Goal: Task Accomplishment & Management: Use online tool/utility

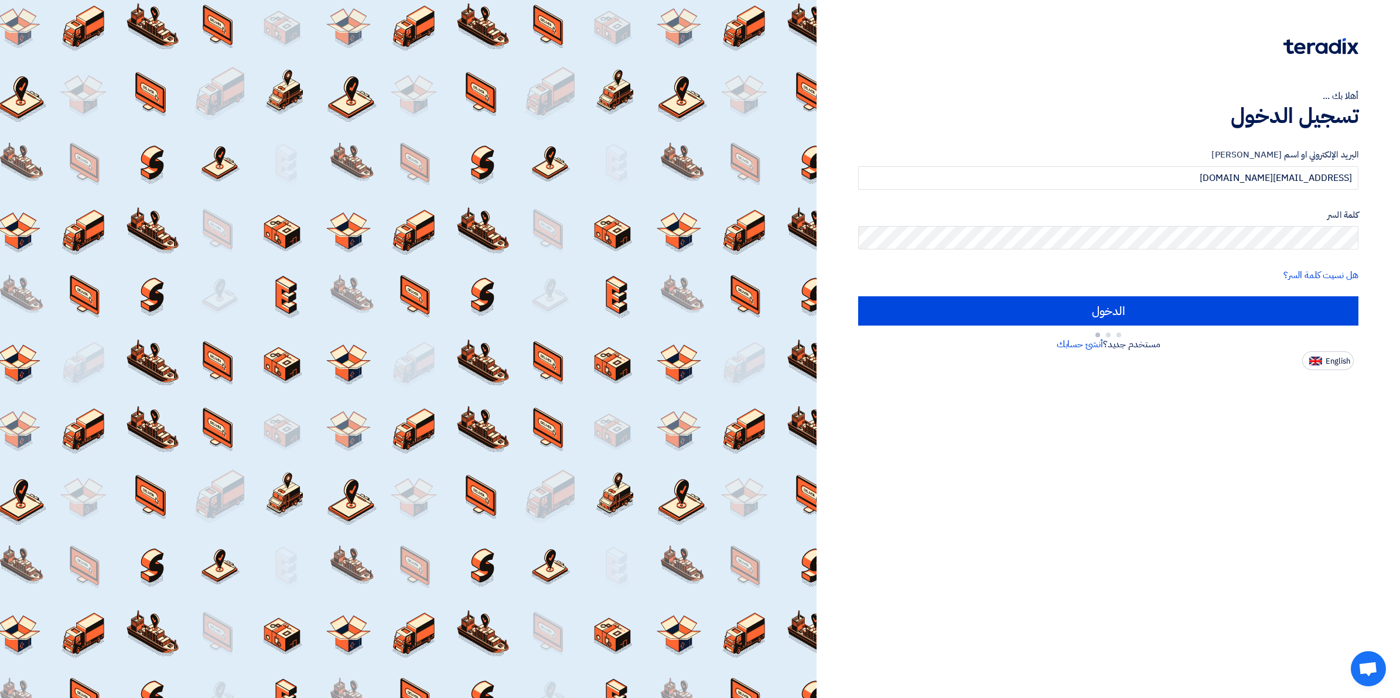
type input "Sign in"
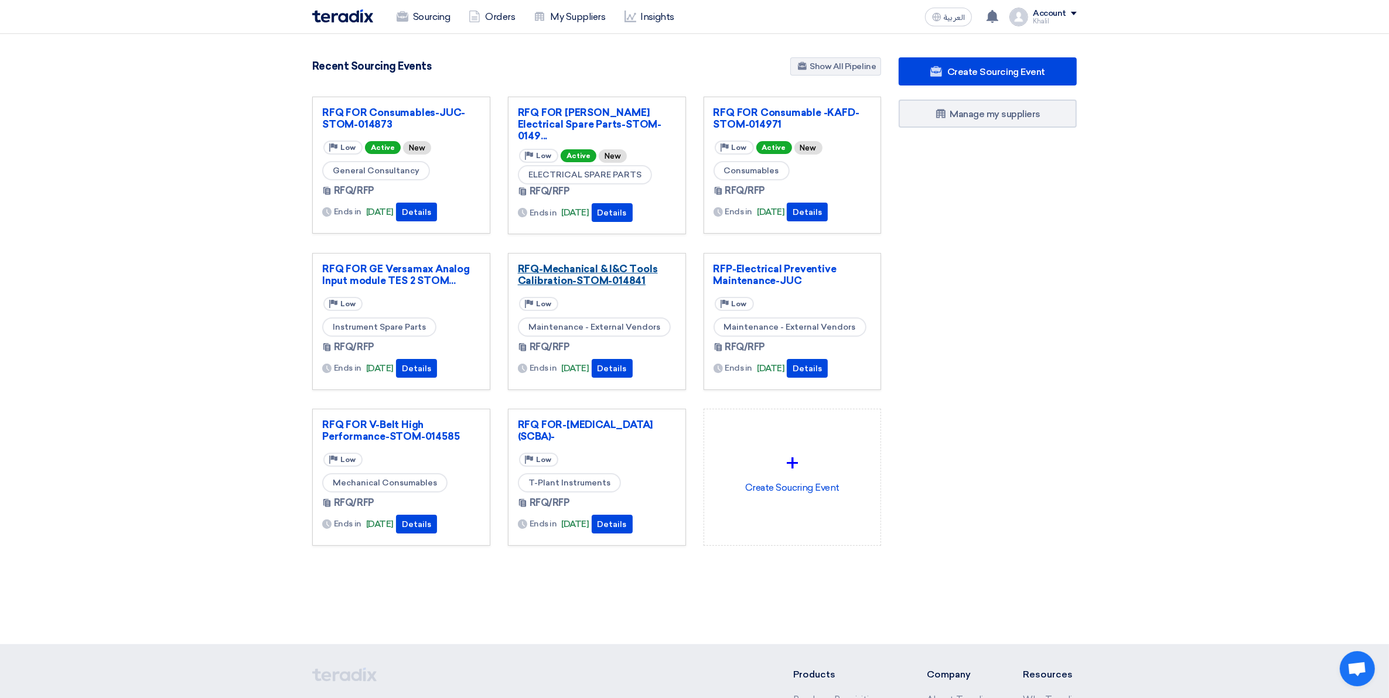
click at [596, 281] on link "RFQ-Mechanical & I&C Tools Calibration-STOM-014841" at bounding box center [597, 274] width 158 height 23
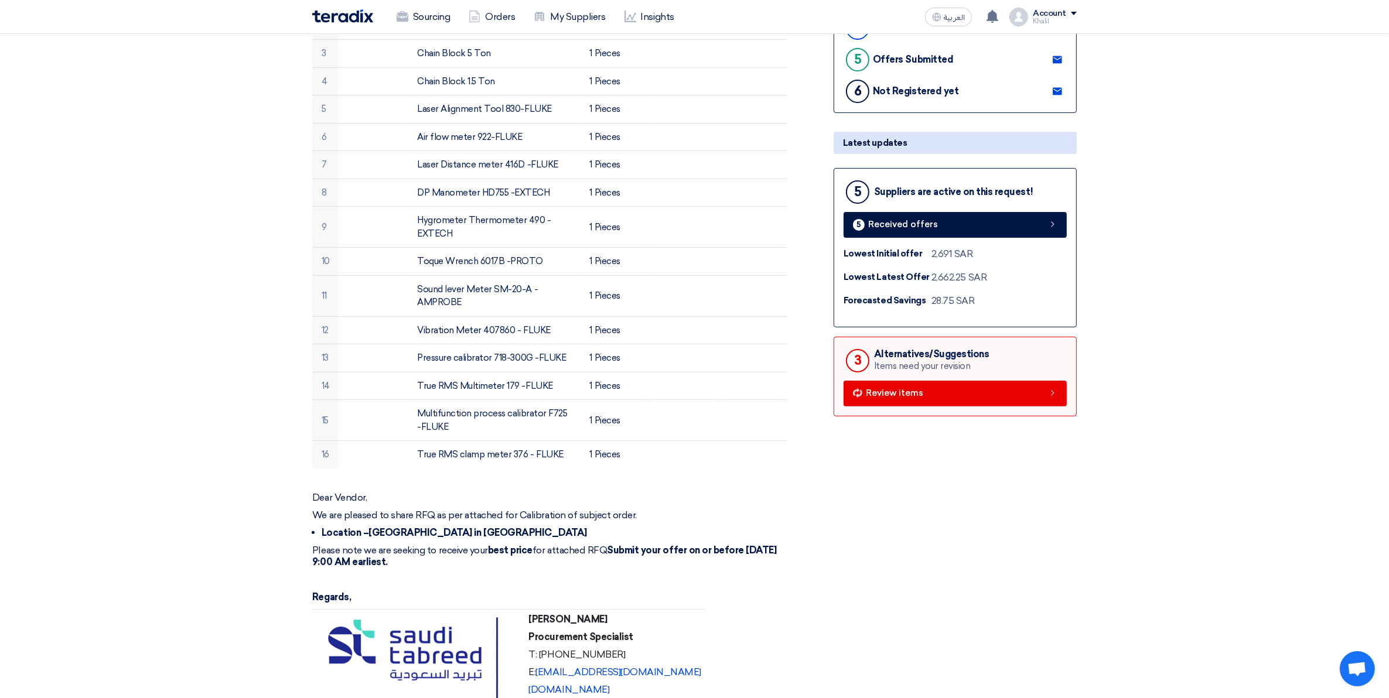
scroll to position [439, 0]
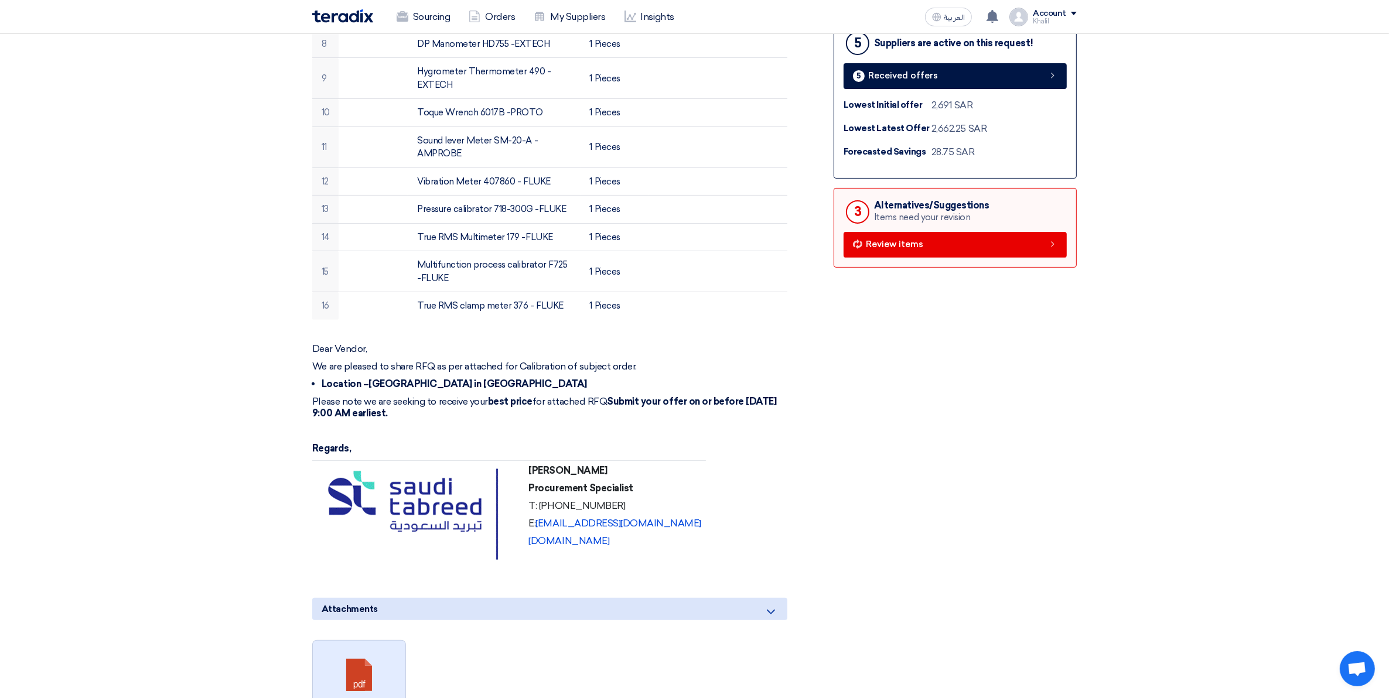
click at [401, 661] on link at bounding box center [360, 676] width 94 height 70
click at [947, 242] on link "Review items" at bounding box center [954, 245] width 223 height 26
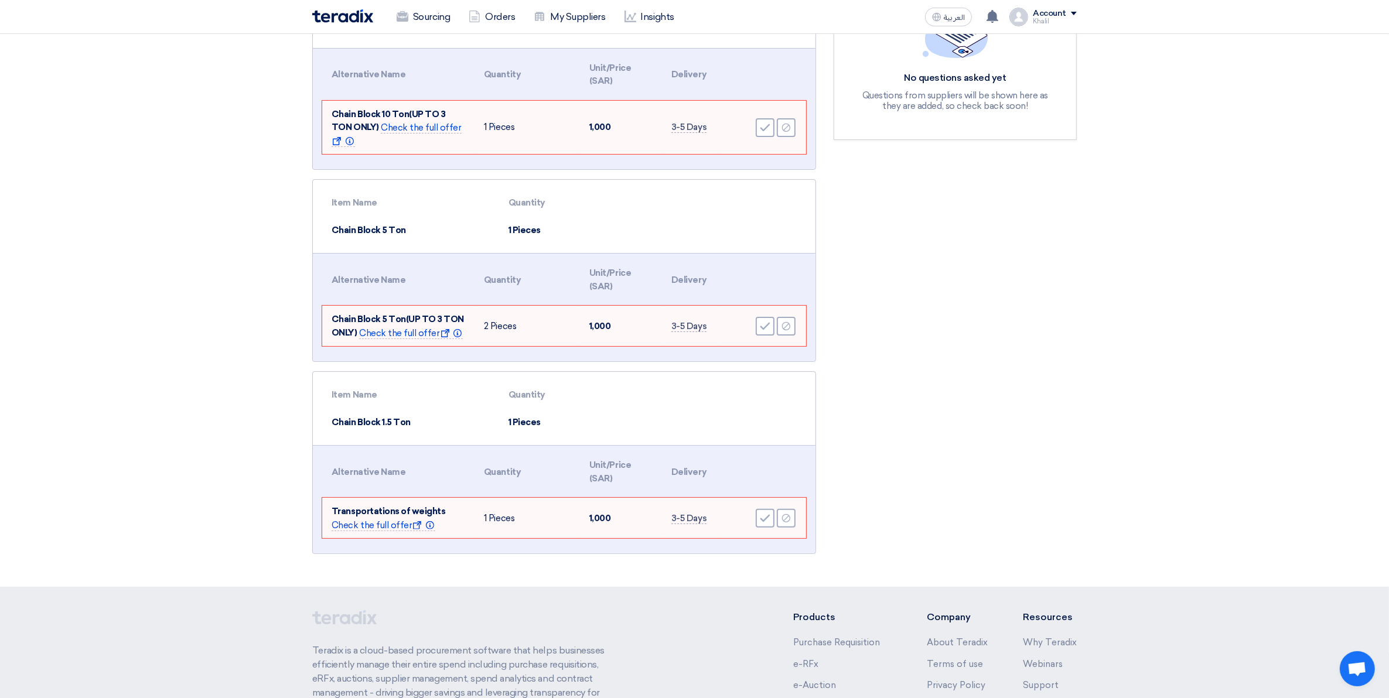
scroll to position [100, 0]
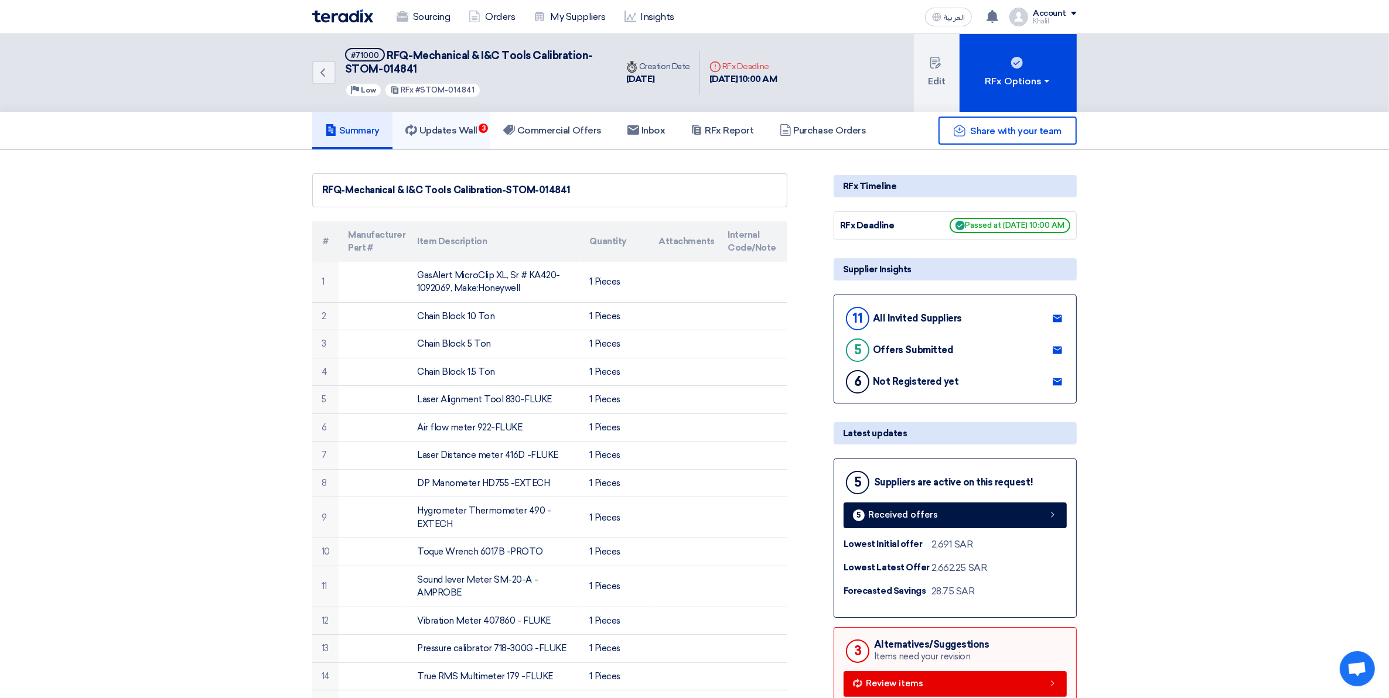
click at [452, 129] on h5 "Updates Wall 3" at bounding box center [441, 131] width 72 height 12
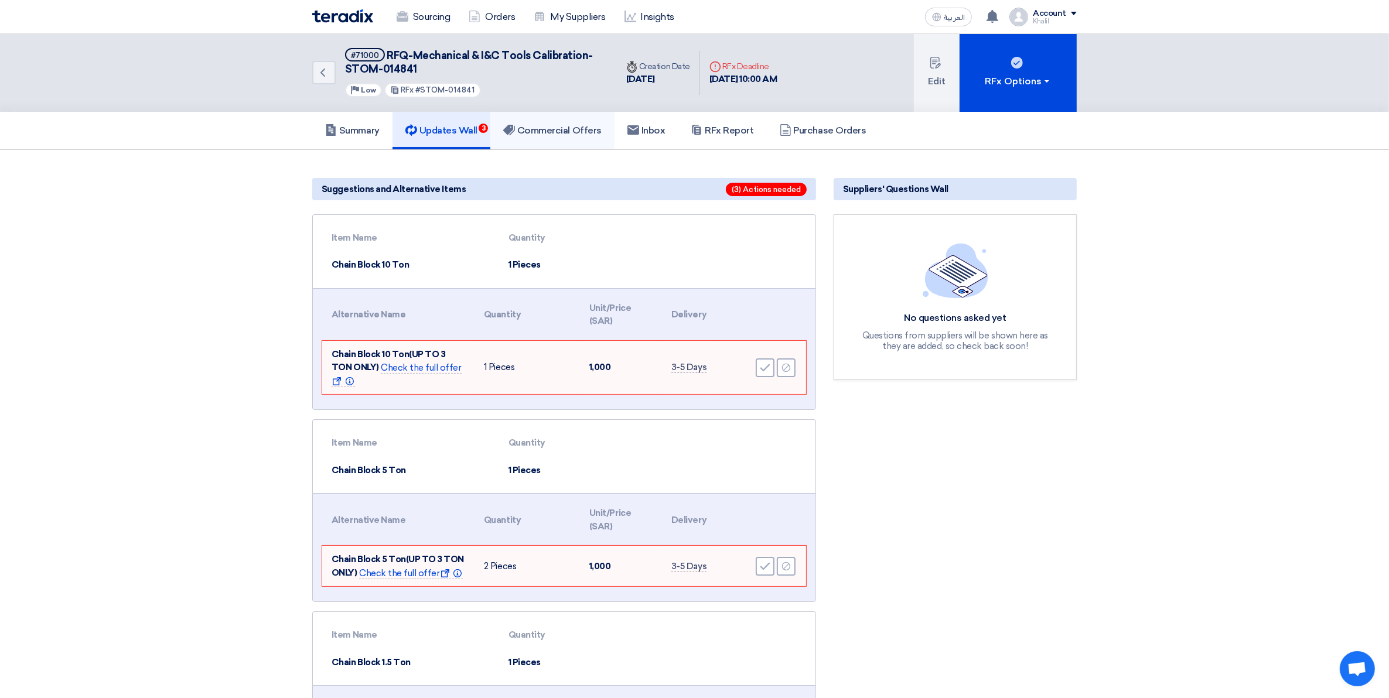
click at [552, 129] on h5 "Commercial Offers" at bounding box center [552, 131] width 98 height 12
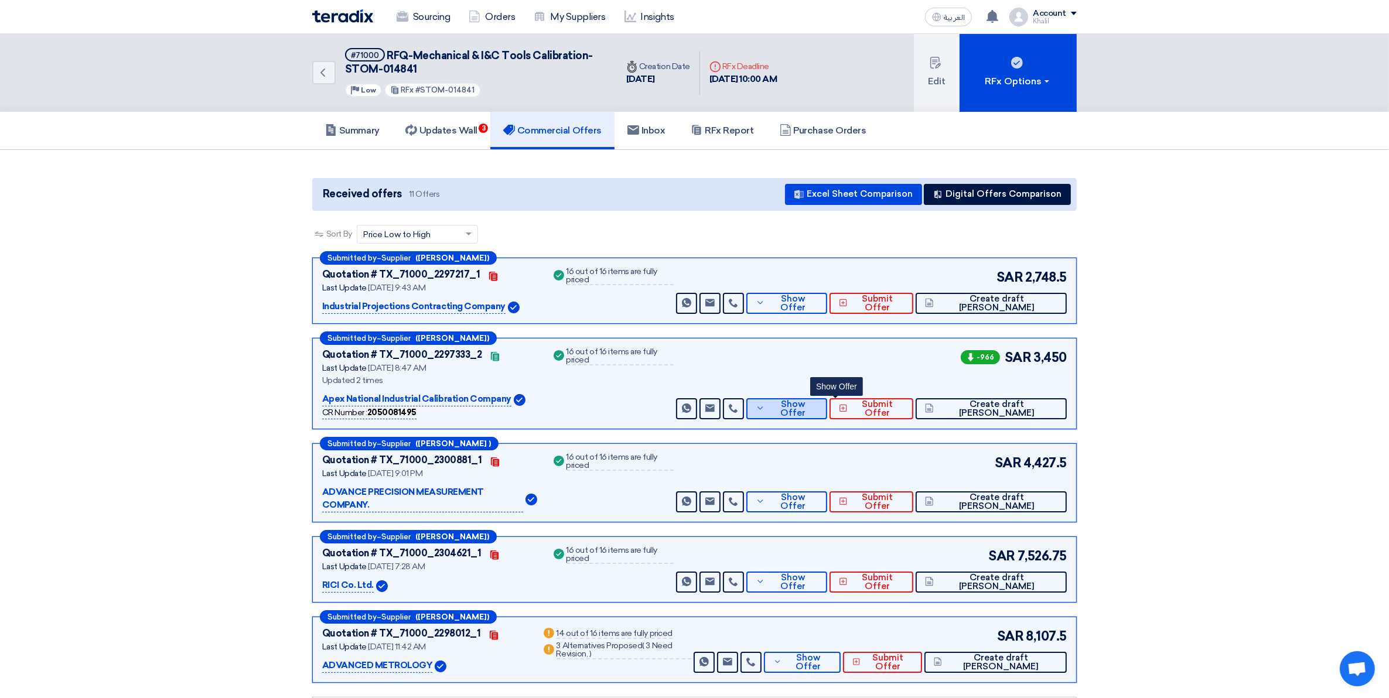
click at [818, 408] on span "Show Offer" at bounding box center [793, 409] width 50 height 18
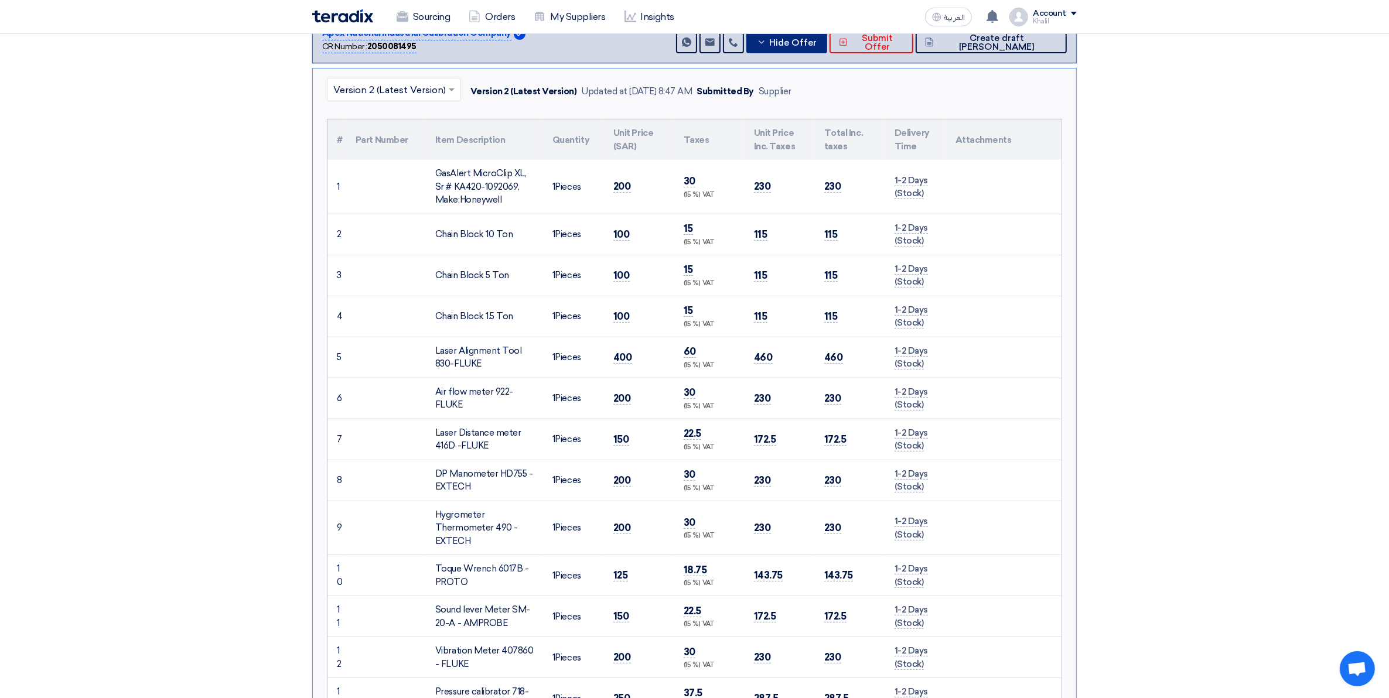
scroll to position [439, 0]
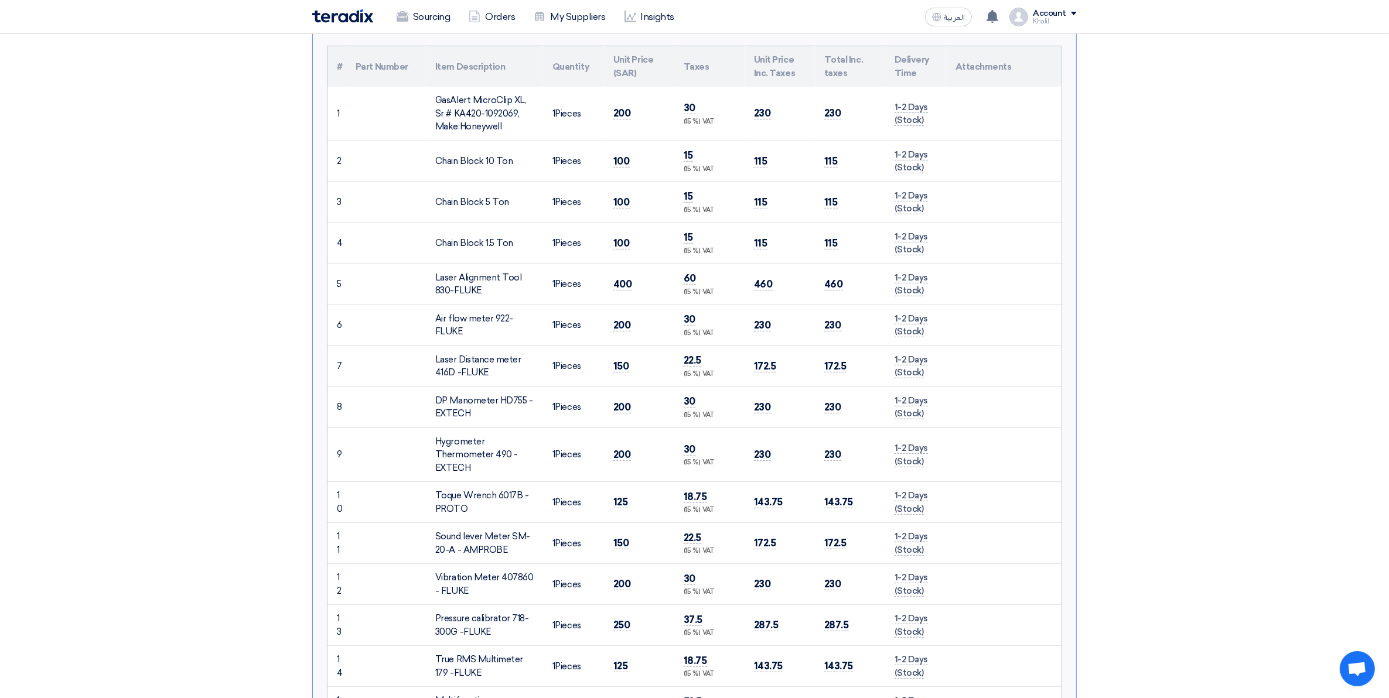
drag, startPoint x: 607, startPoint y: 109, endPoint x: 634, endPoint y: 110, distance: 27.5
click at [634, 110] on td "200" at bounding box center [639, 114] width 70 height 54
copy span "200"
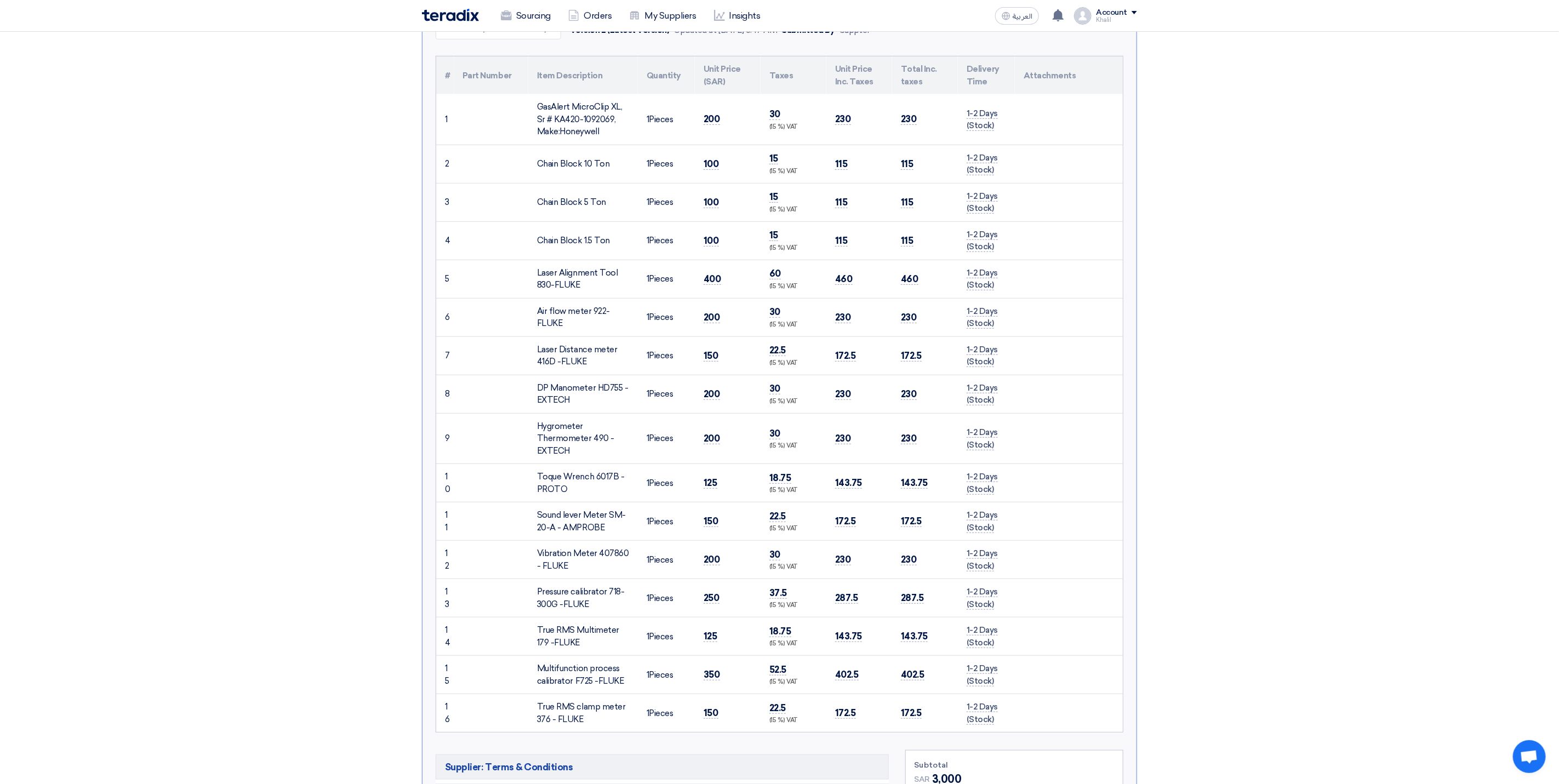
scroll to position [385, 0]
